Goal: Transaction & Acquisition: Purchase product/service

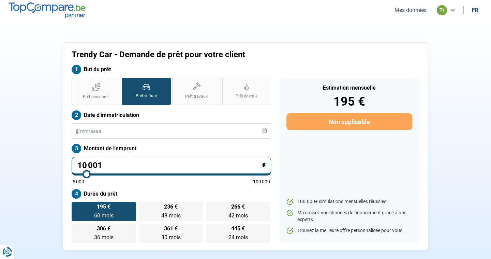
click at [415, 11] on button "Mes données" at bounding box center [411, 9] width 36 height 7
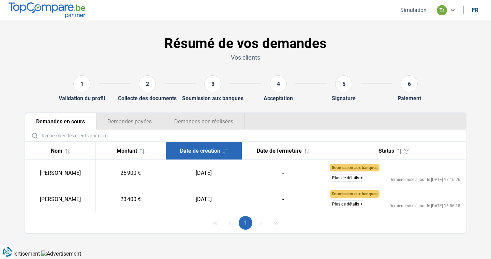
click at [130, 122] on button "Demandes payées" at bounding box center [129, 121] width 67 height 16
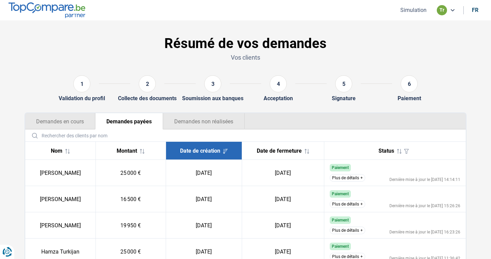
click at [418, 10] on button "Simulation" at bounding box center [413, 9] width 30 height 7
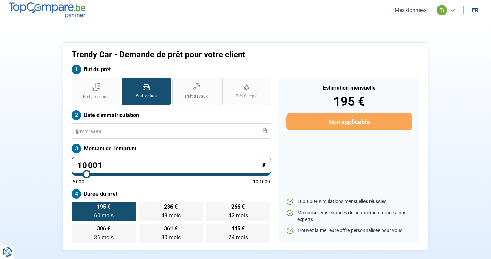
click at [411, 10] on button "Mes données" at bounding box center [411, 9] width 36 height 7
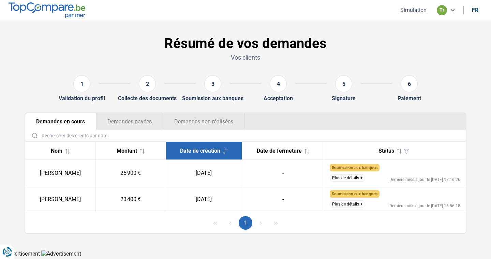
click at [344, 204] on button "Plus de détails" at bounding box center [347, 205] width 35 height 8
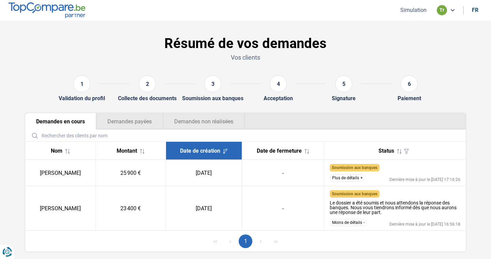
click at [347, 224] on button "Moins de détails" at bounding box center [348, 223] width 37 height 8
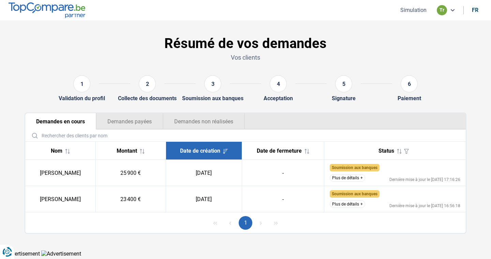
click at [356, 205] on button "Plus de détails" at bounding box center [347, 205] width 35 height 8
